Goal: Information Seeking & Learning: Learn about a topic

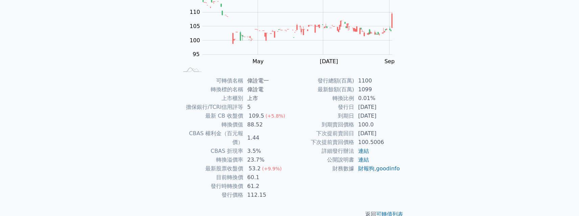
scroll to position [97, 0]
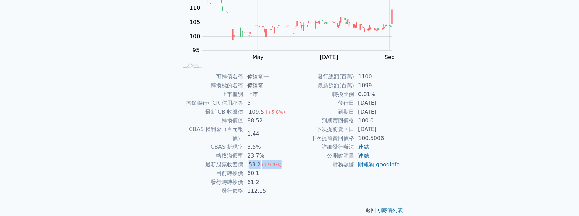
drag, startPoint x: 248, startPoint y: 155, endPoint x: 278, endPoint y: 155, distance: 29.8
click at [278, 160] on td "53.2 (+9.9%)" at bounding box center [266, 164] width 46 height 9
drag, startPoint x: 272, startPoint y: 163, endPoint x: 216, endPoint y: 165, distance: 56.2
click at [216, 169] on tr "目前轉換價 60.1" at bounding box center [234, 173] width 111 height 9
click at [272, 178] on td "61.2" at bounding box center [266, 182] width 46 height 9
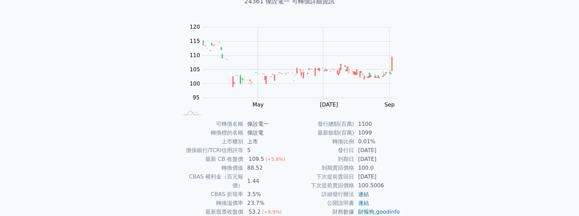
scroll to position [0, 0]
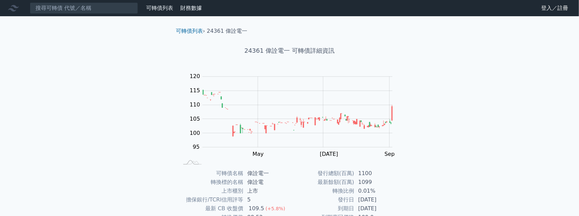
click at [184, 7] on link "財務數據" at bounding box center [191, 8] width 22 height 6
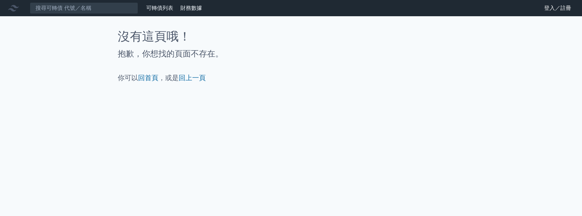
click at [160, 8] on link "可轉債列表" at bounding box center [159, 8] width 27 height 6
